Goal: Find specific page/section: Find specific page/section

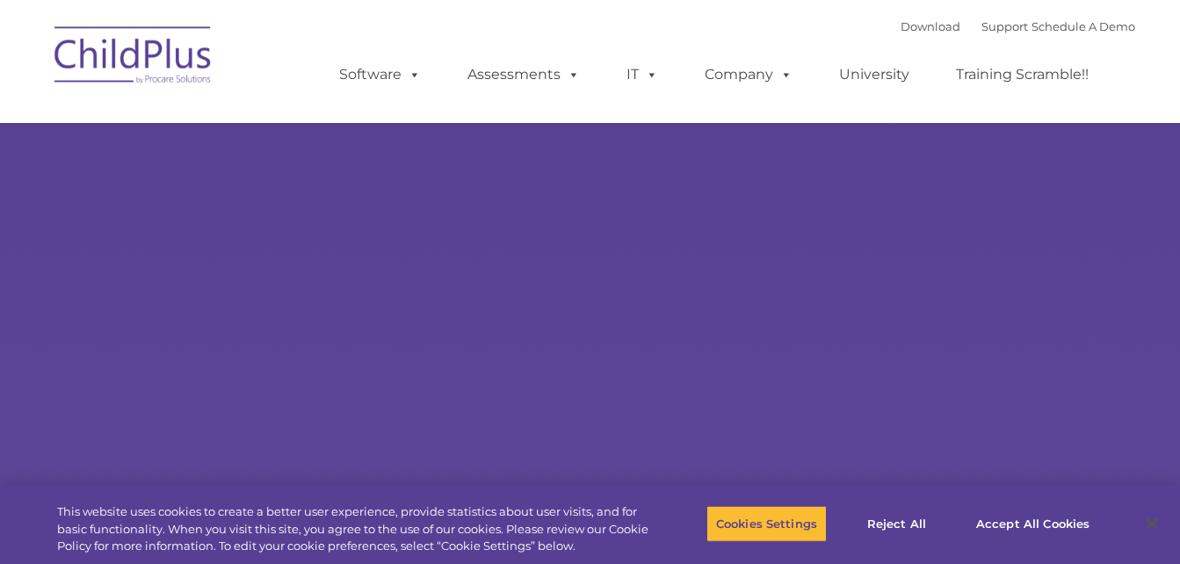
select select "MEDIUM"
click at [796, 525] on button "Cookies Settings" at bounding box center [766, 523] width 120 height 37
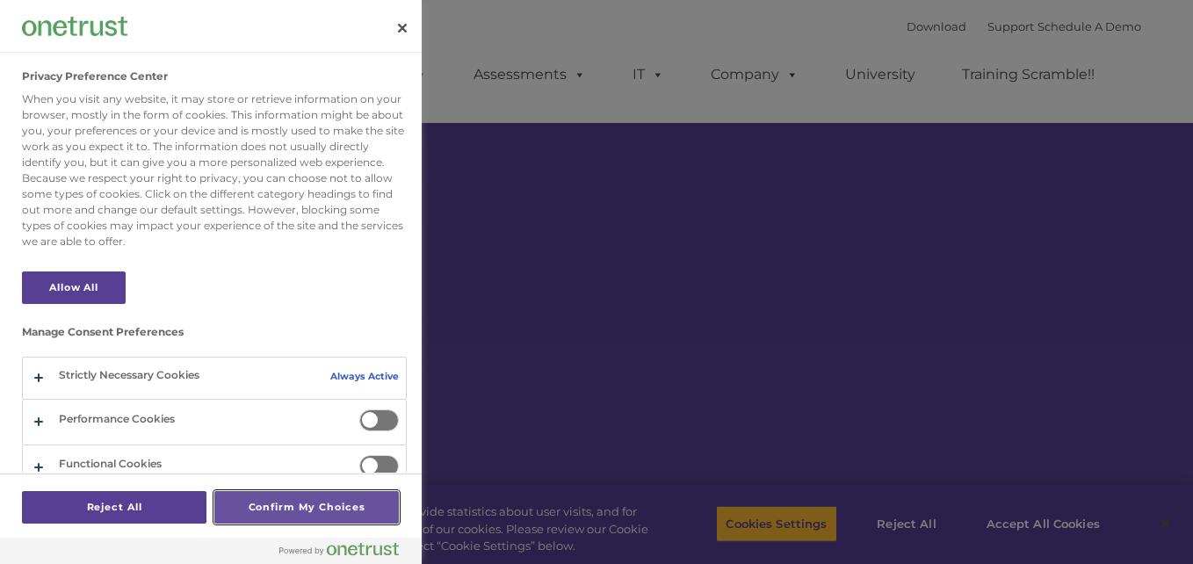
click at [306, 514] on button "Confirm My Choices" at bounding box center [306, 507] width 185 height 33
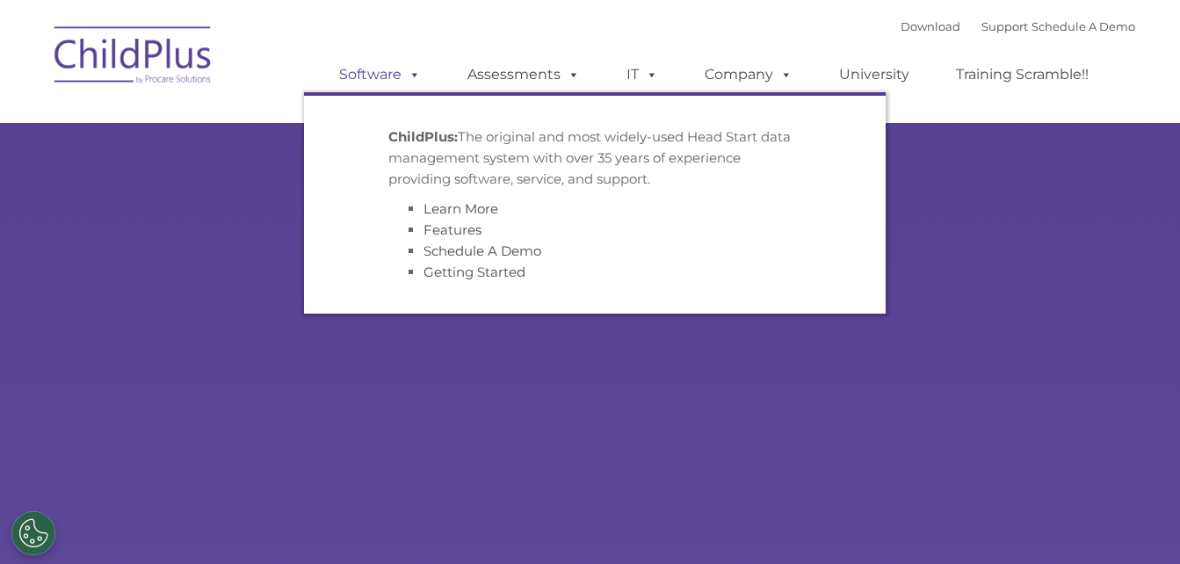
click at [387, 69] on link "Software" at bounding box center [380, 74] width 117 height 35
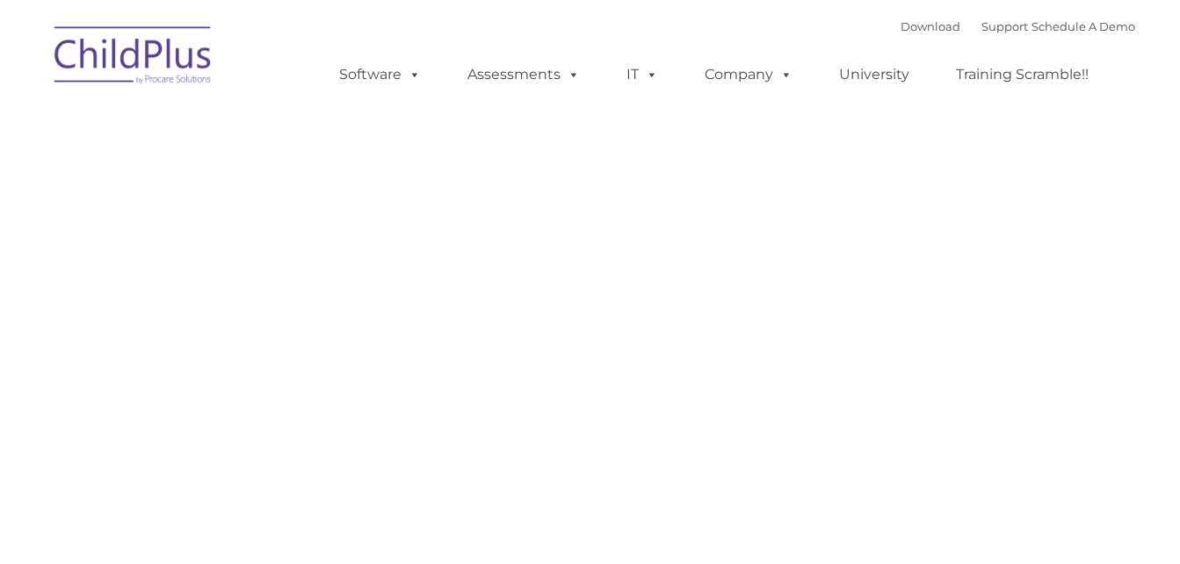
type input ""
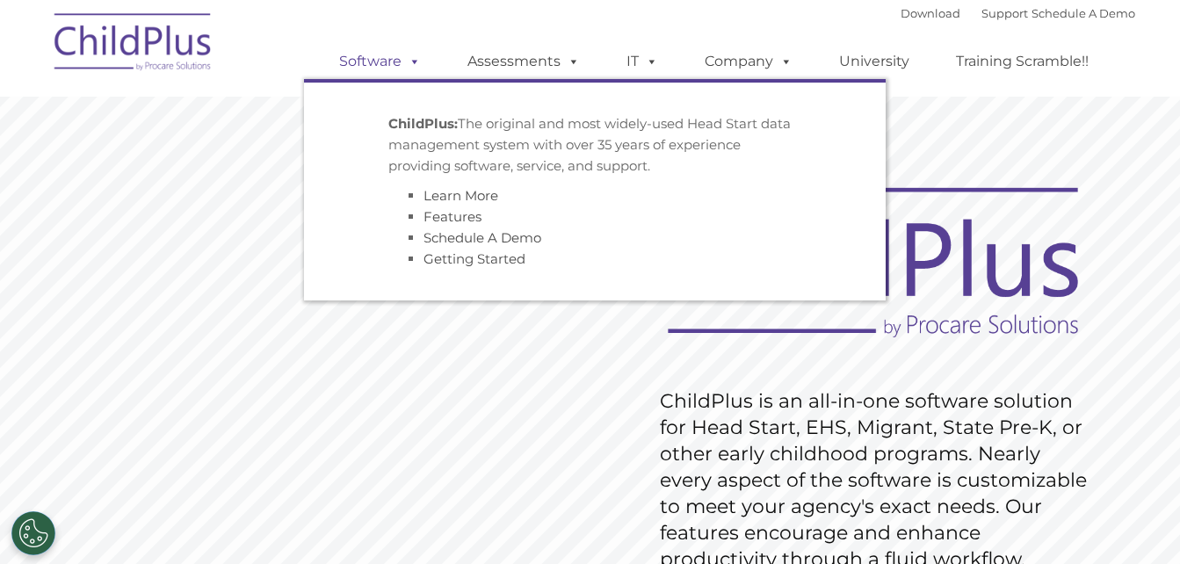
click at [387, 57] on link "Software" at bounding box center [380, 61] width 117 height 35
click at [414, 119] on strong "ChildPlus:" at bounding box center [422, 123] width 69 height 17
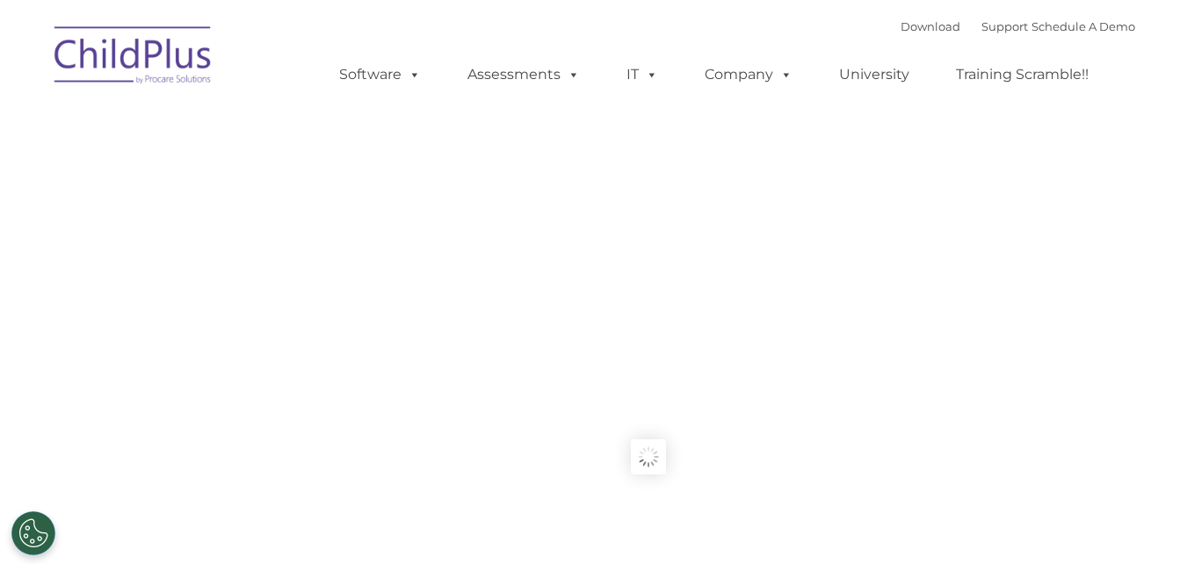
type input ""
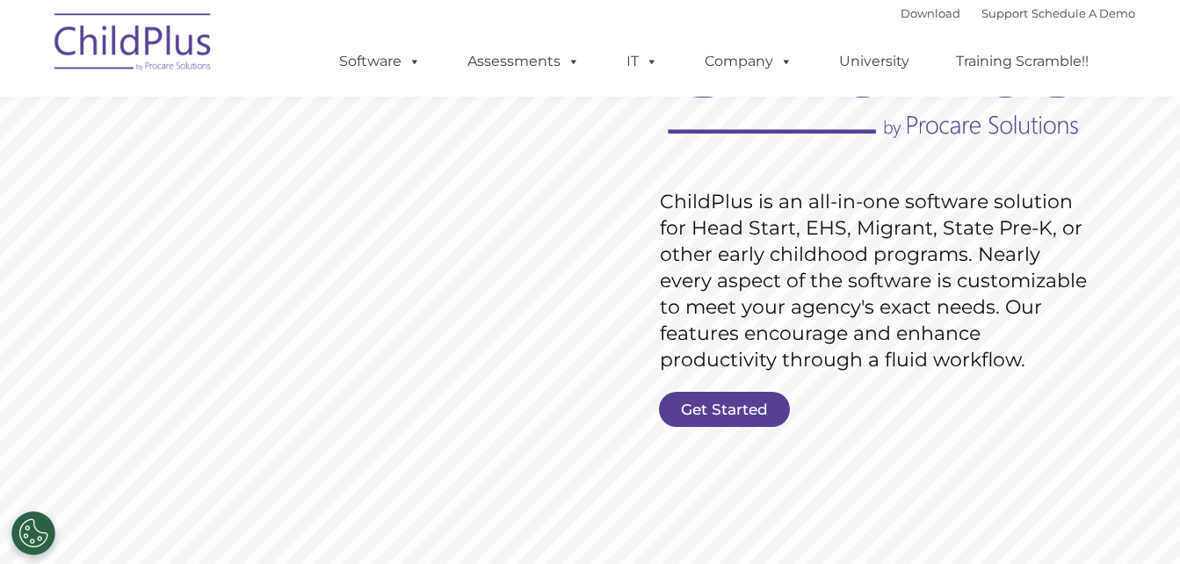
scroll to position [141, 0]
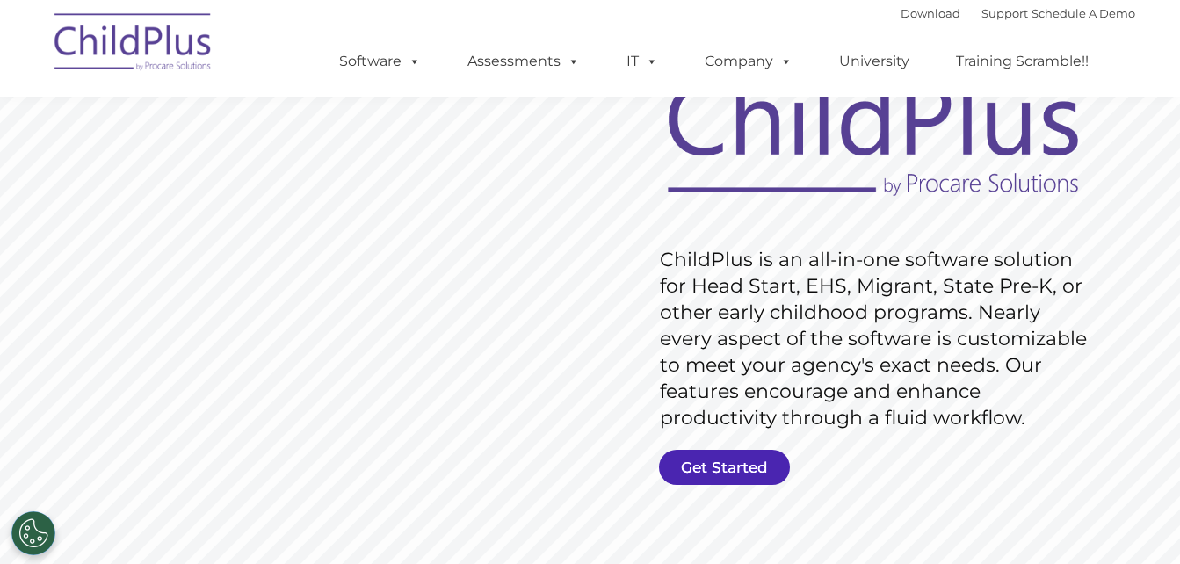
click at [705, 471] on link "Get Started" at bounding box center [724, 467] width 131 height 35
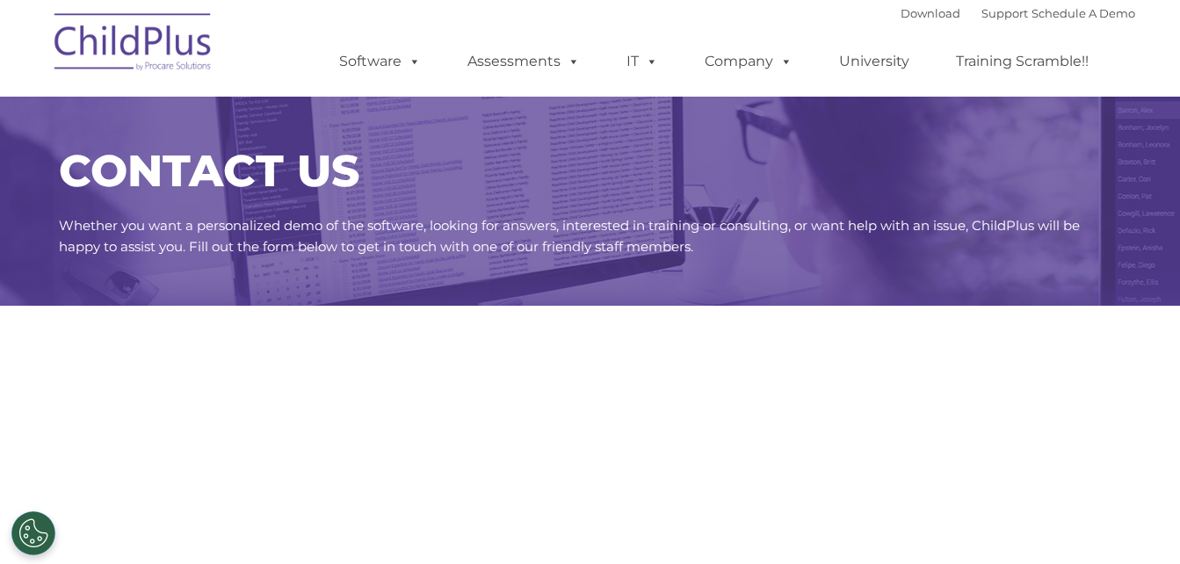
select select "MEDIUM"
